Goal: Information Seeking & Learning: Find specific fact

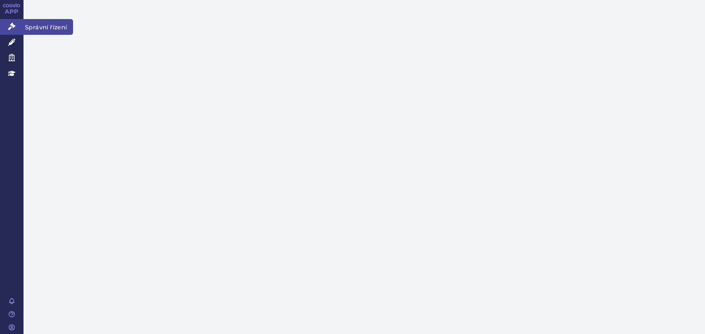
click at [12, 27] on icon at bounding box center [11, 26] width 7 height 7
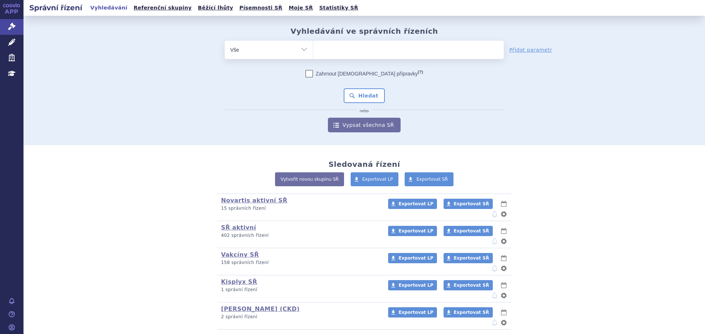
click at [391, 51] on ul at bounding box center [408, 48] width 191 height 15
click at [313, 51] on select at bounding box center [313, 49] width 0 height 18
type input "33"
type input "335"
type input "33520"
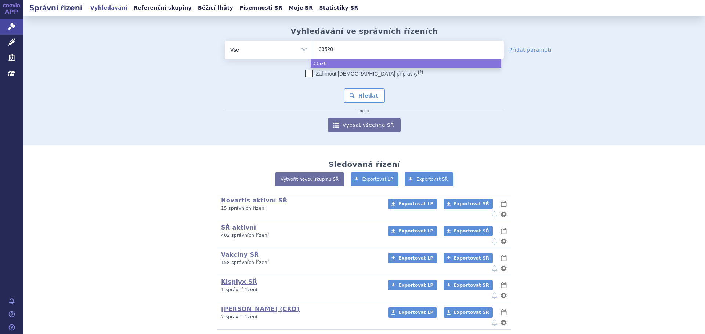
type input "335202"
type input "335202/"
type input "335202/20"
type input "335202/202"
type input "335202/2024"
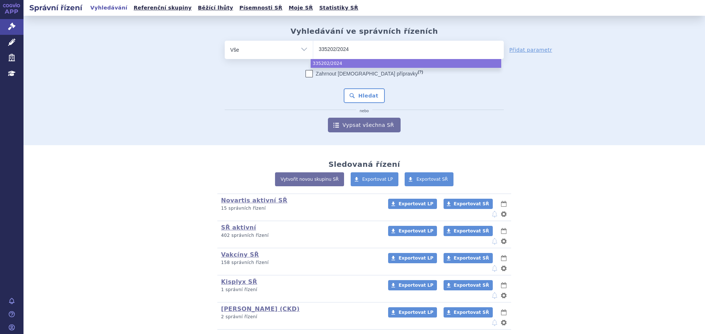
select select "335202/2024"
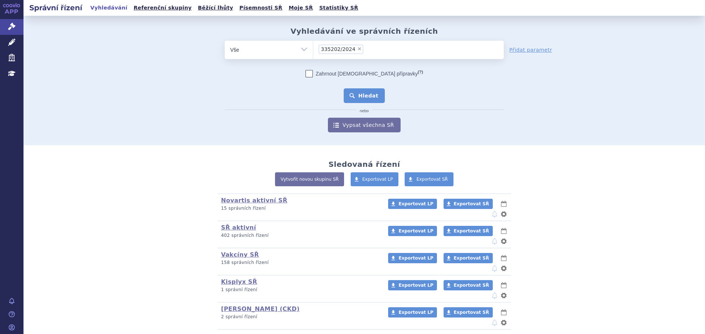
click at [360, 99] on button "Hledat" at bounding box center [364, 95] width 41 height 15
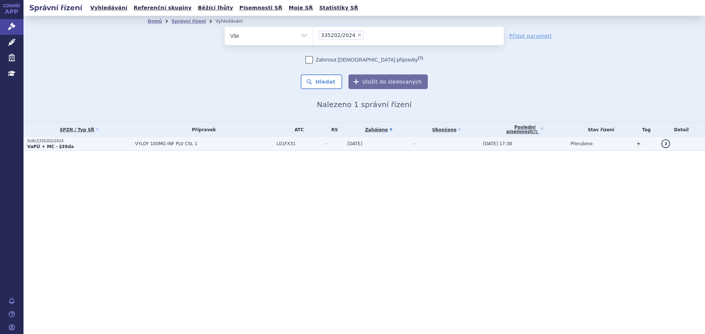
click at [64, 148] on strong "VaPÚ + MC - §39da" at bounding box center [50, 146] width 47 height 5
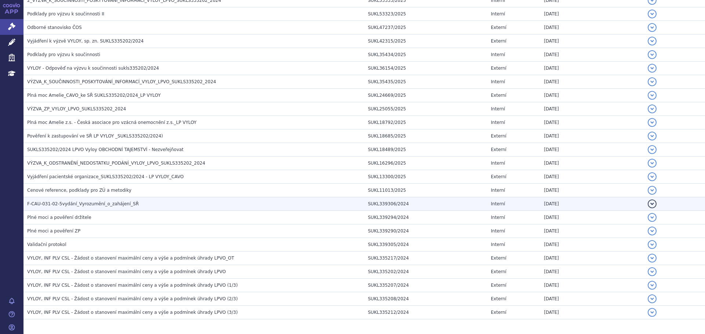
scroll to position [463, 0]
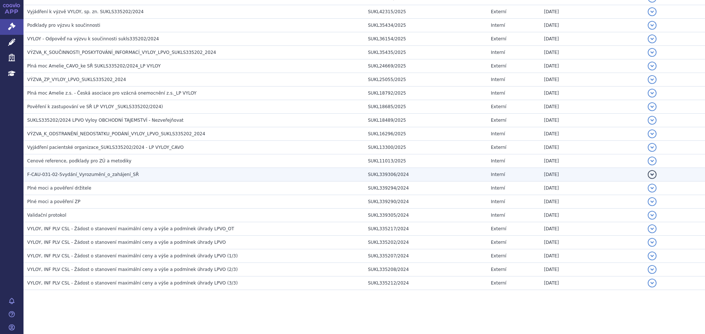
click at [123, 173] on span "F-CAU-031-02-5vydání_Vyrozumění_o_zahájení_SŘ" at bounding box center [83, 174] width 112 height 5
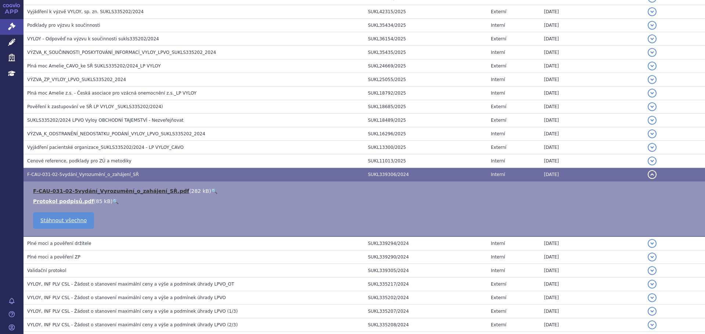
click at [115, 188] on link "F-CAU-031-02-5vydání_Vyrozumění_o_zahájení_SŘ.pdf" at bounding box center [111, 191] width 156 height 6
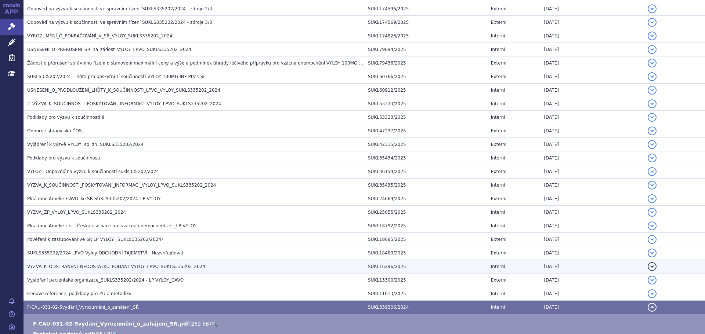
scroll to position [316, 0]
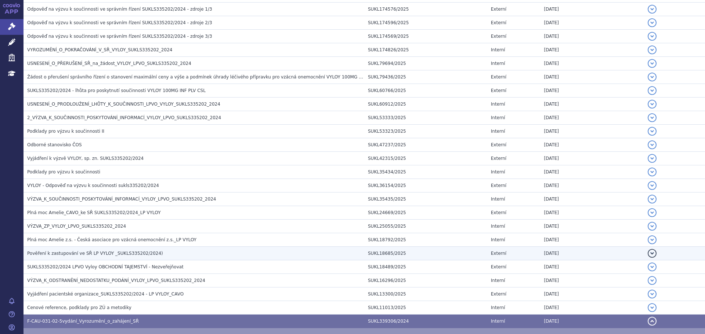
click at [131, 253] on span "Pověření k zastupování ve SŘ LP VYLOY _SUKLS335202/2024)" at bounding box center [95, 253] width 136 height 5
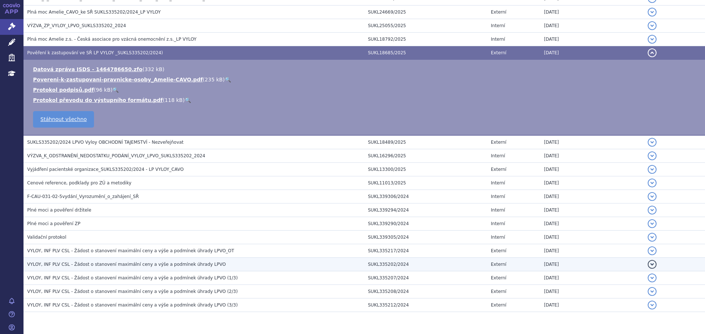
scroll to position [536, 0]
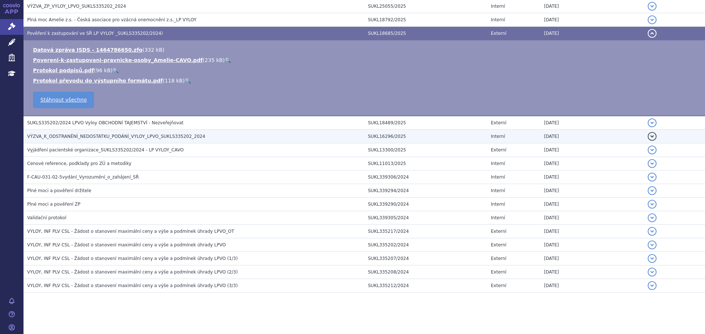
click at [167, 136] on span "VÝZVA_K_ODSTRANĚNÍ_NEDOSTATKU_PODÁNÍ_VYLOY_LPVO_SUKLS335202_2024" at bounding box center [116, 136] width 178 height 5
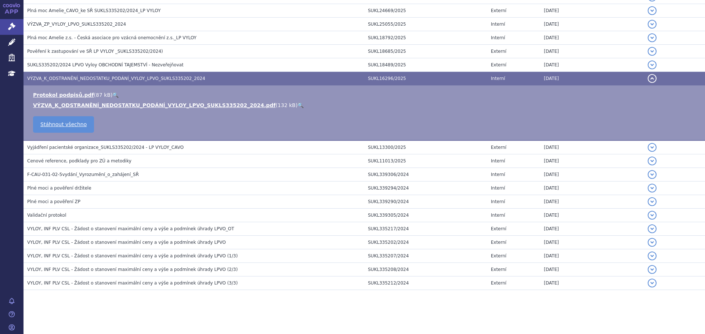
scroll to position [518, 0]
click at [141, 104] on link "VÝZVA_K_ODSTRANĚNÍ_NEDOSTATKU_PODÁNÍ_VYLOY_LPVO_SUKLS335202_2024.pdf" at bounding box center [154, 105] width 243 height 6
